Goal: Book appointment/travel/reservation

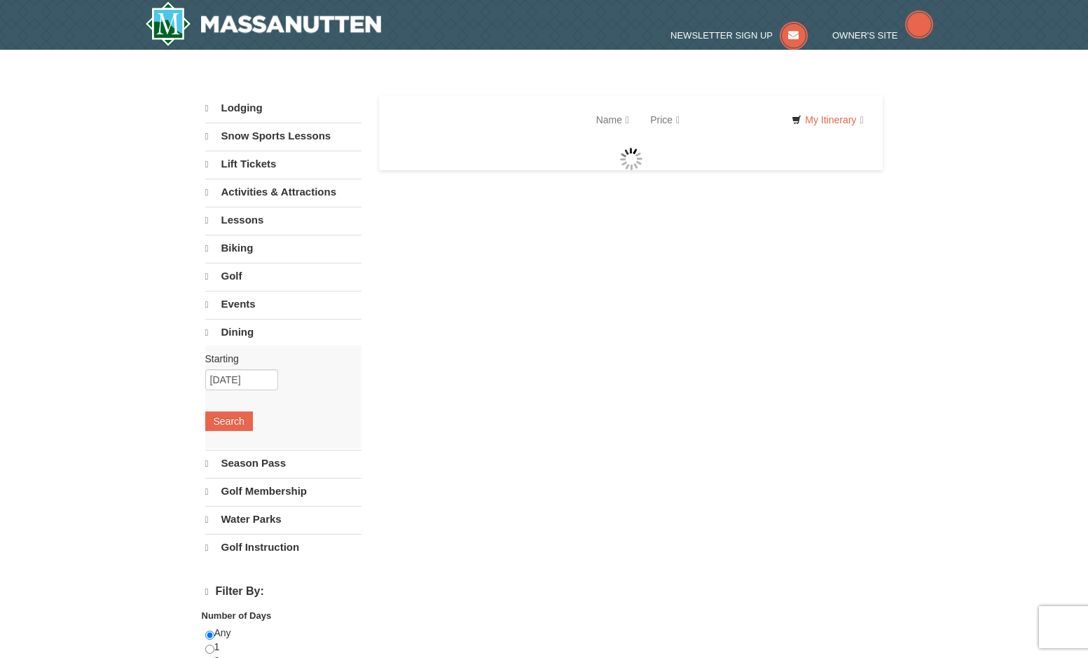
select select "9"
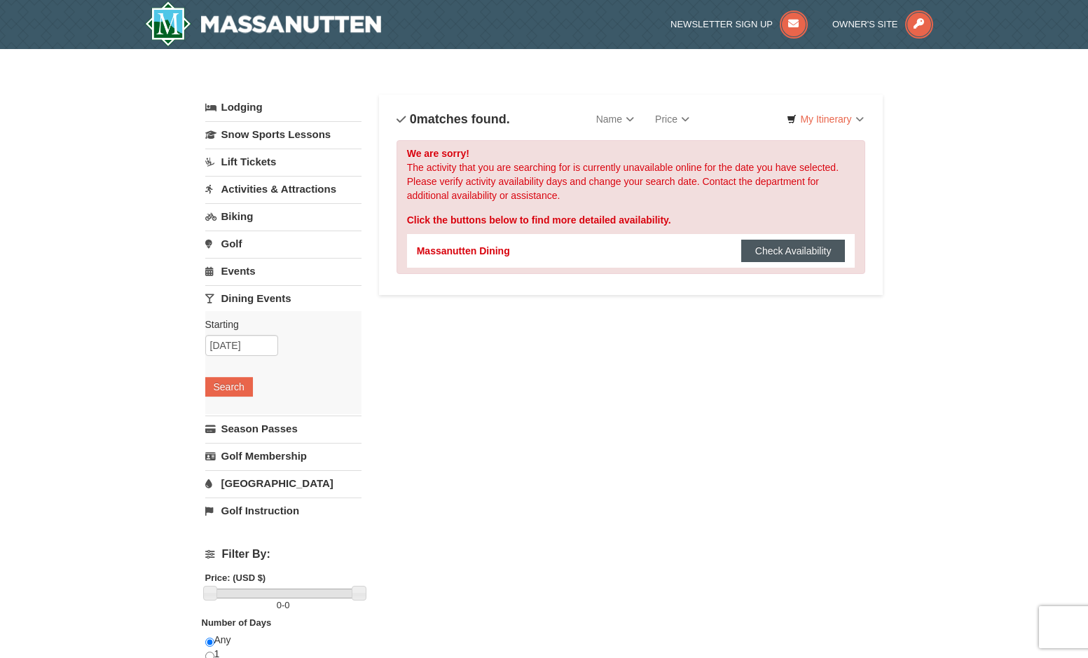
click at [779, 245] on button "Check Availability" at bounding box center [794, 251] width 104 height 22
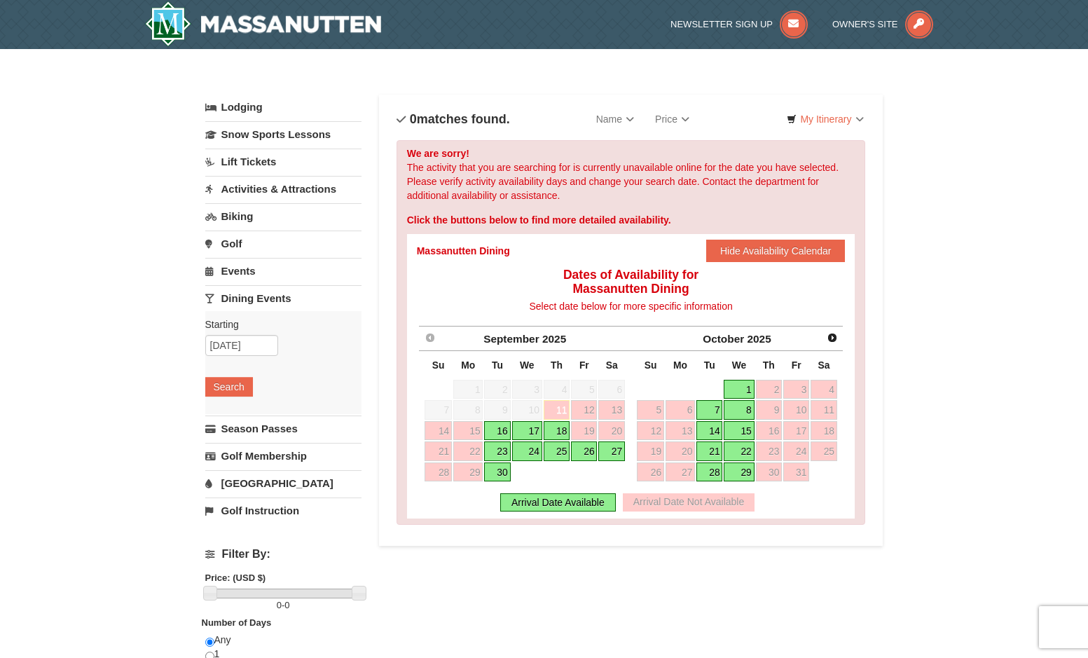
click at [560, 441] on td "25" at bounding box center [557, 451] width 28 height 21
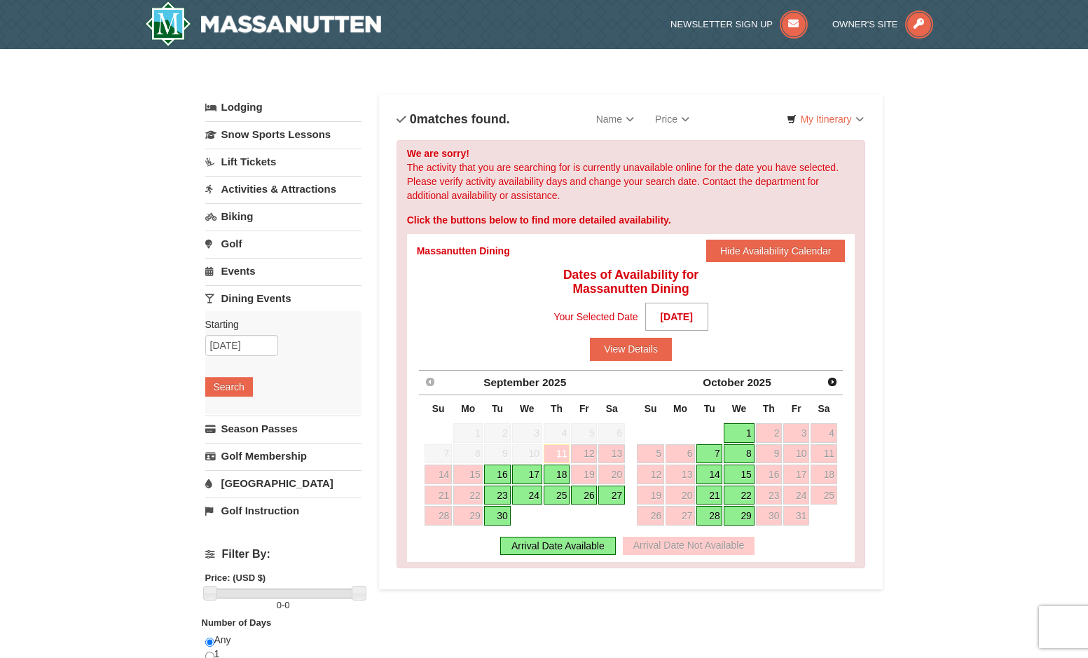
click at [559, 475] on link "18" at bounding box center [557, 475] width 27 height 20
click at [559, 473] on link "18" at bounding box center [557, 475] width 27 height 20
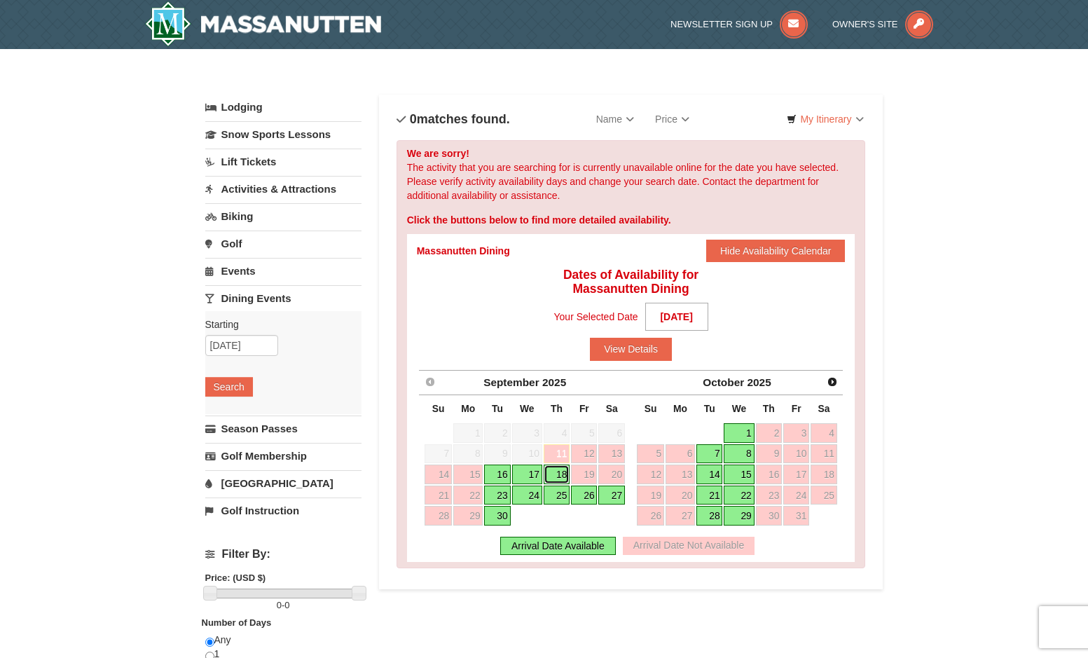
click at [559, 473] on link "18" at bounding box center [557, 475] width 27 height 20
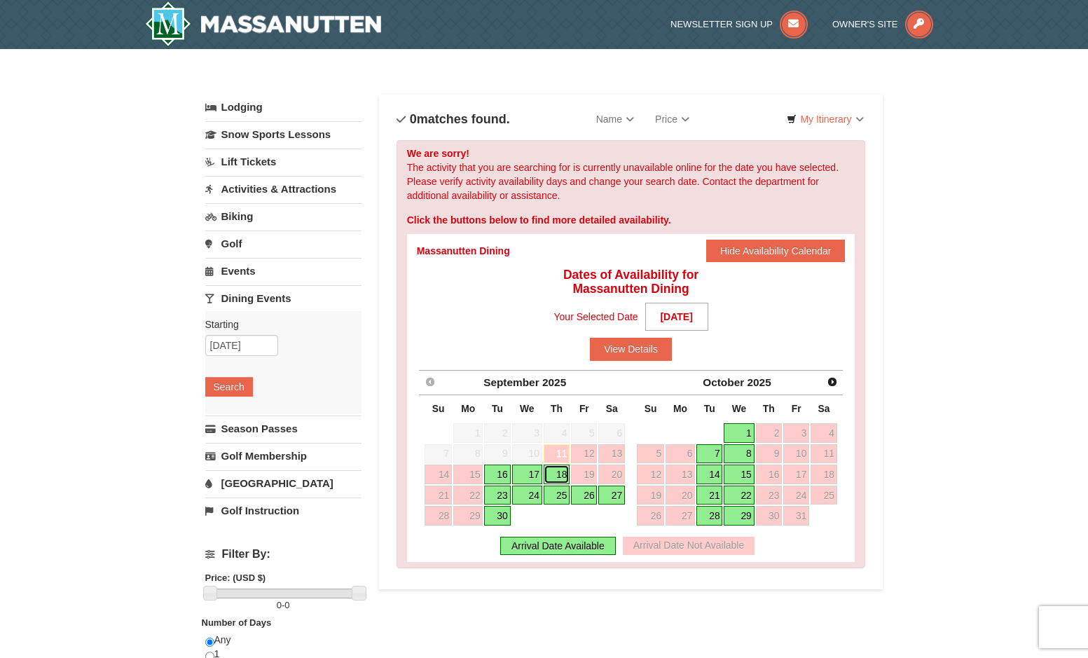
click at [559, 473] on link "18" at bounding box center [557, 475] width 27 height 20
click at [622, 350] on button "View Details" at bounding box center [631, 349] width 82 height 22
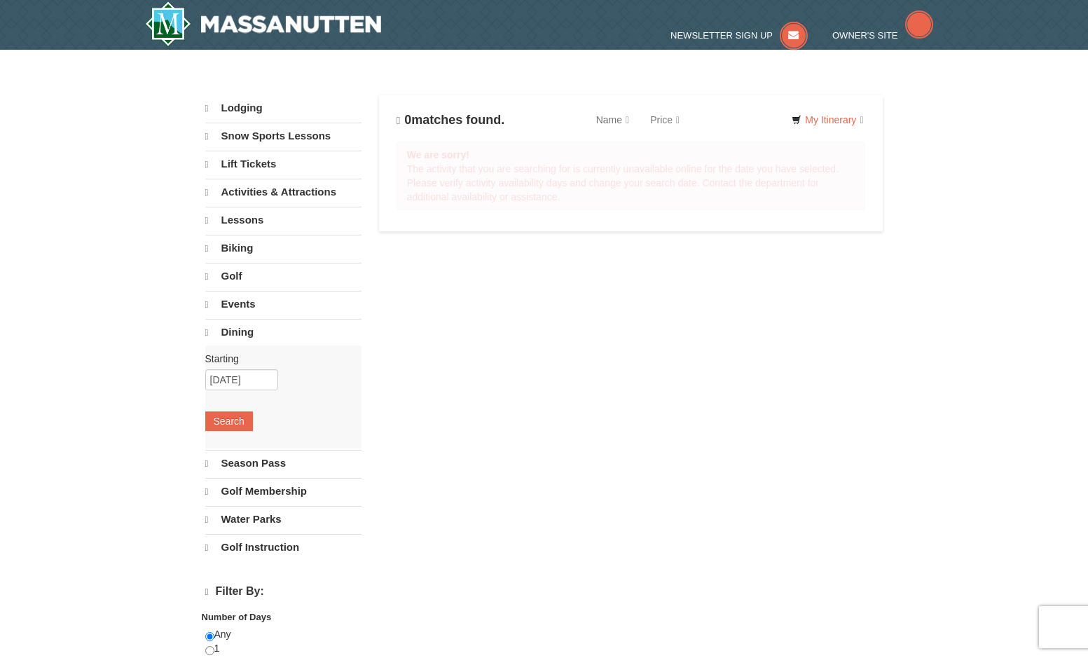
select select "9"
